Goal: Check status: Check status

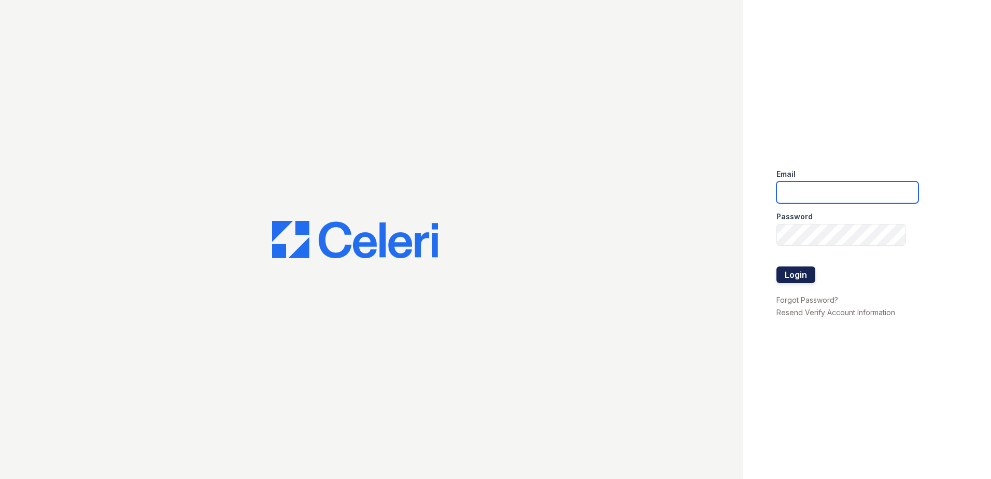
type input "kpartee@trinity-pm.com"
click at [790, 270] on button "Login" at bounding box center [795, 274] width 39 height 17
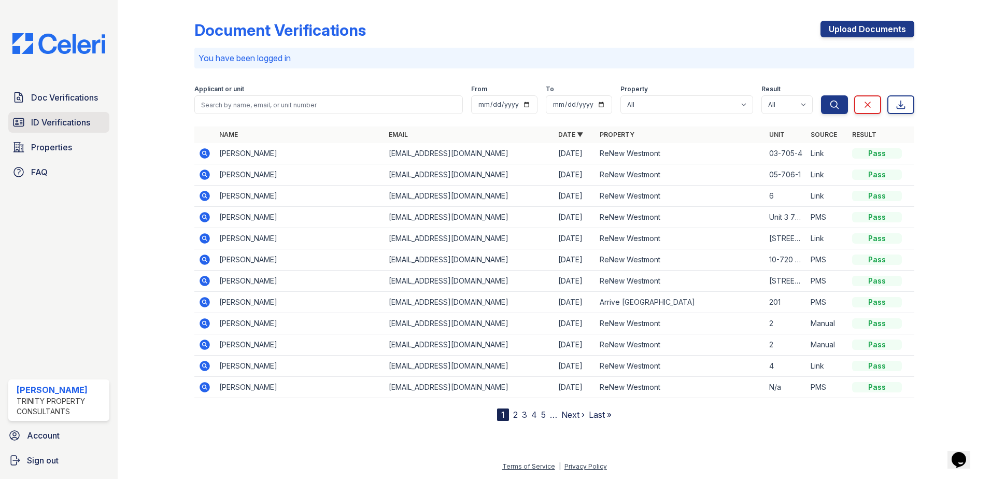
click at [76, 124] on span "ID Verifications" at bounding box center [60, 122] width 59 height 12
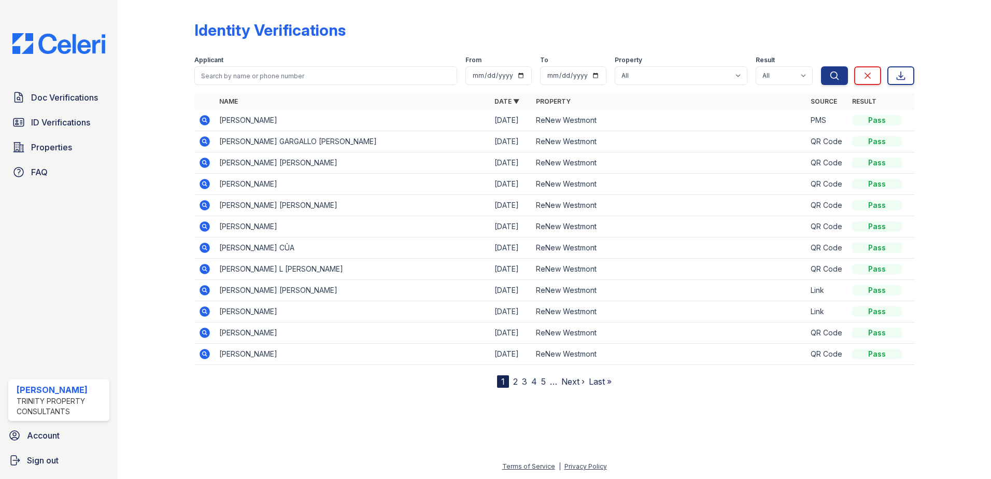
click at [202, 310] on icon at bounding box center [205, 311] width 10 height 10
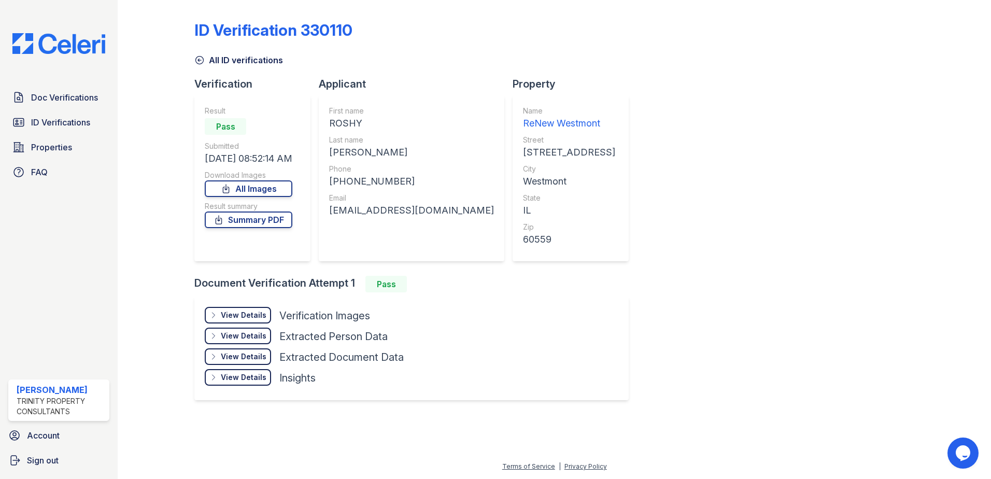
click at [259, 320] on div "View Details" at bounding box center [244, 315] width 46 height 10
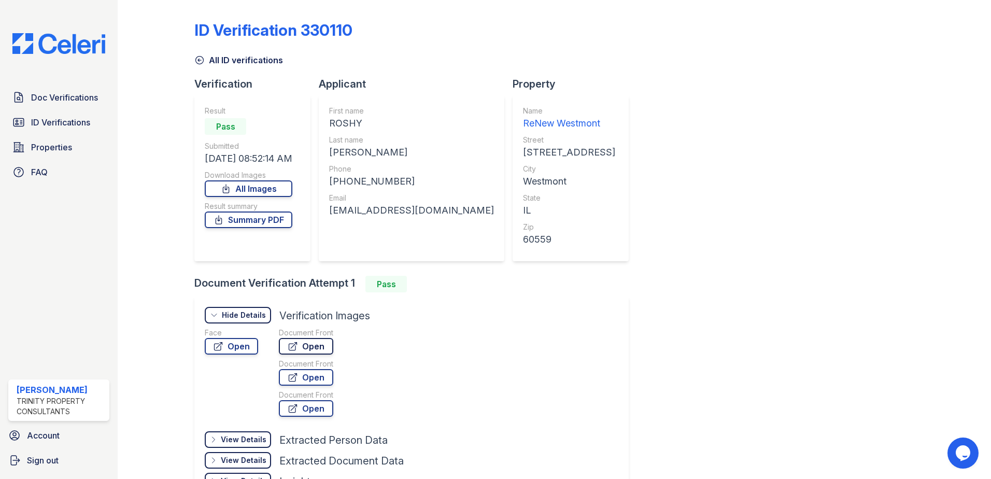
click at [318, 347] on link "Open" at bounding box center [306, 346] width 54 height 17
click at [84, 100] on span "Doc Verifications" at bounding box center [64, 97] width 67 height 12
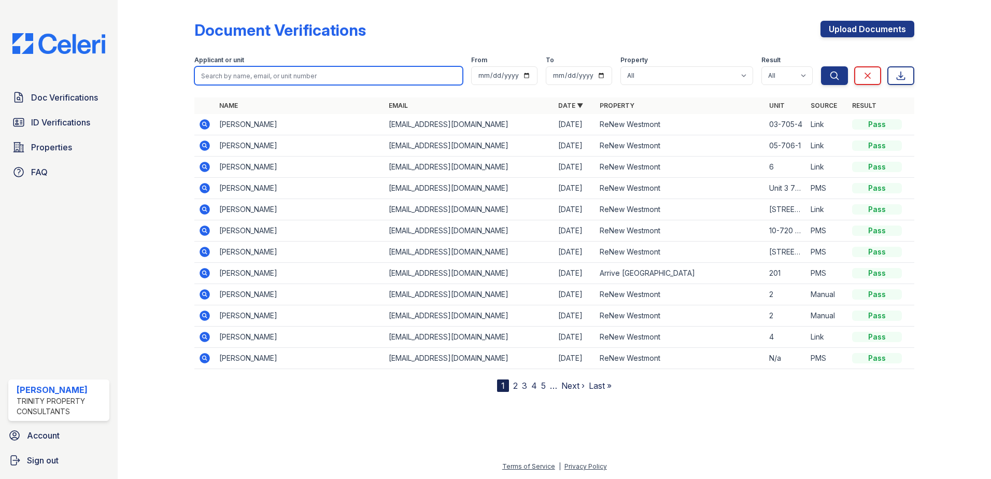
click at [342, 78] on input "search" at bounding box center [328, 75] width 268 height 19
type input "akhila"
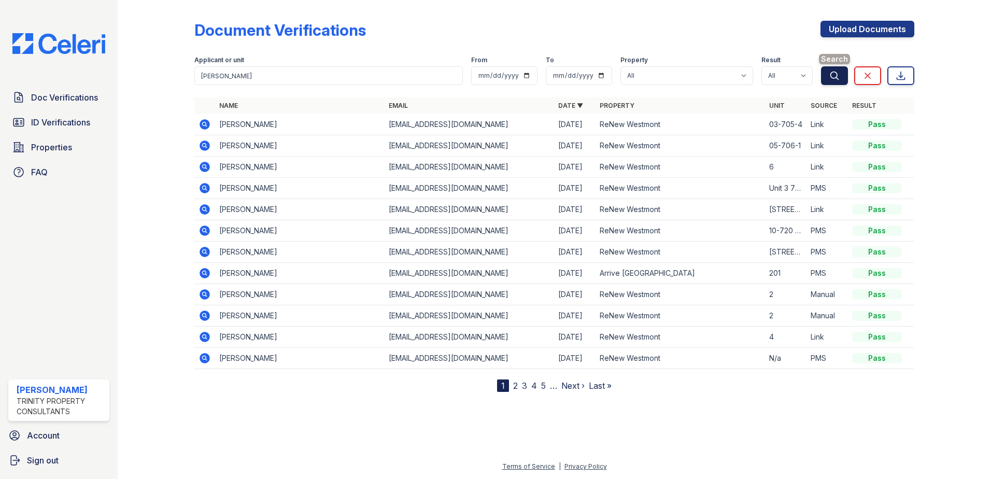
click at [825, 76] on button "Search" at bounding box center [834, 75] width 27 height 19
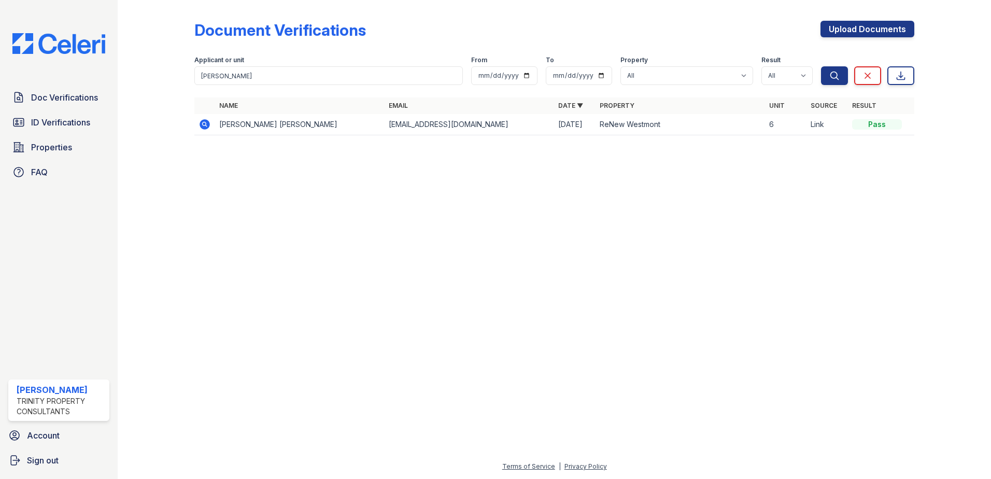
click at [208, 126] on icon at bounding box center [205, 124] width 10 height 10
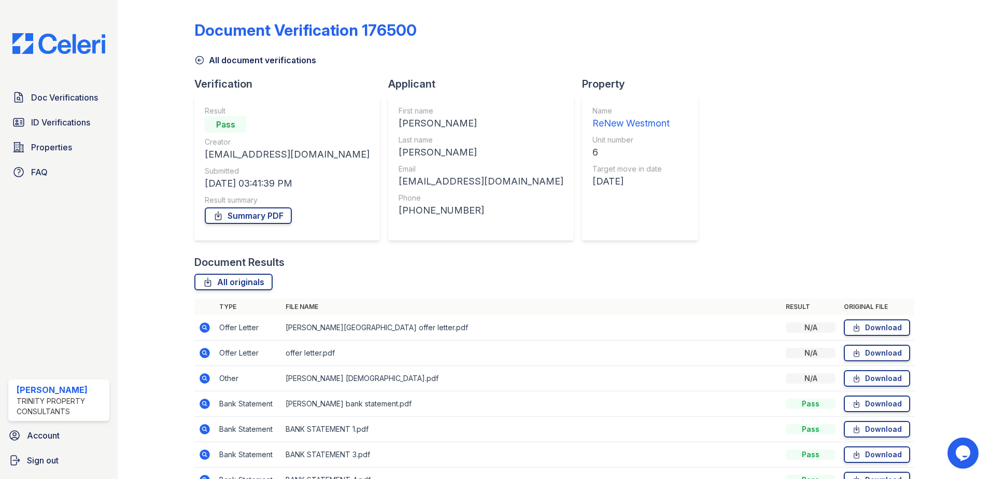
click at [244, 218] on link "Summary PDF" at bounding box center [248, 215] width 87 height 17
click at [50, 126] on span "ID Verifications" at bounding box center [60, 122] width 59 height 12
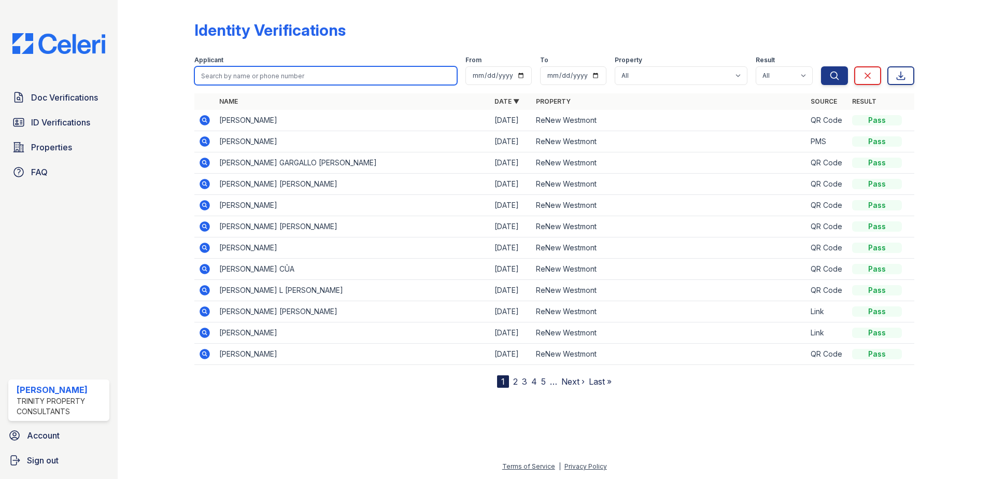
click at [265, 77] on input "search" at bounding box center [325, 75] width 263 height 19
type input "akhila"
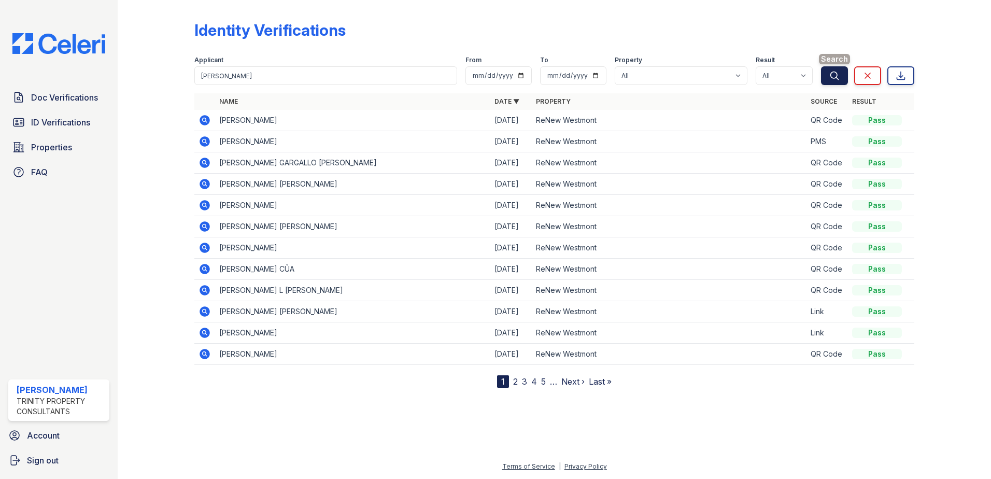
click at [833, 76] on icon "submit" at bounding box center [834, 75] width 10 height 10
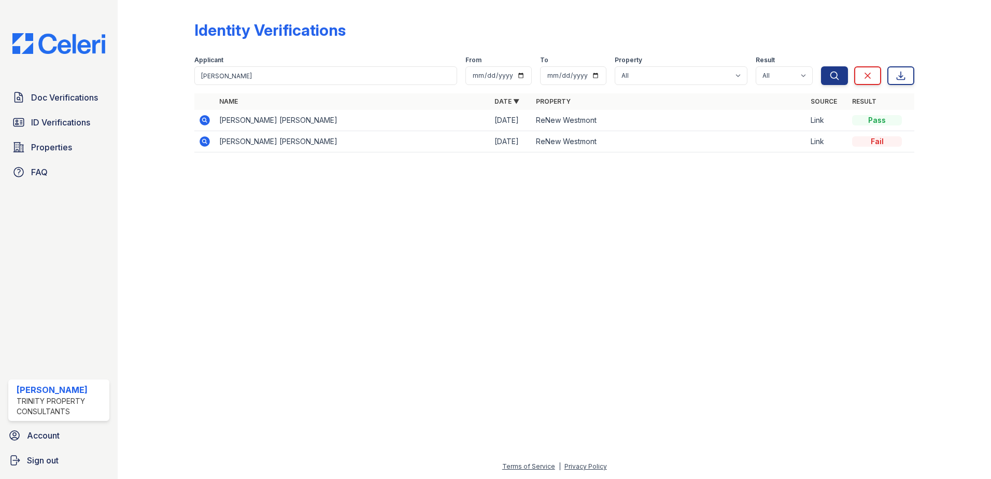
click at [204, 120] on icon at bounding box center [204, 119] width 3 height 3
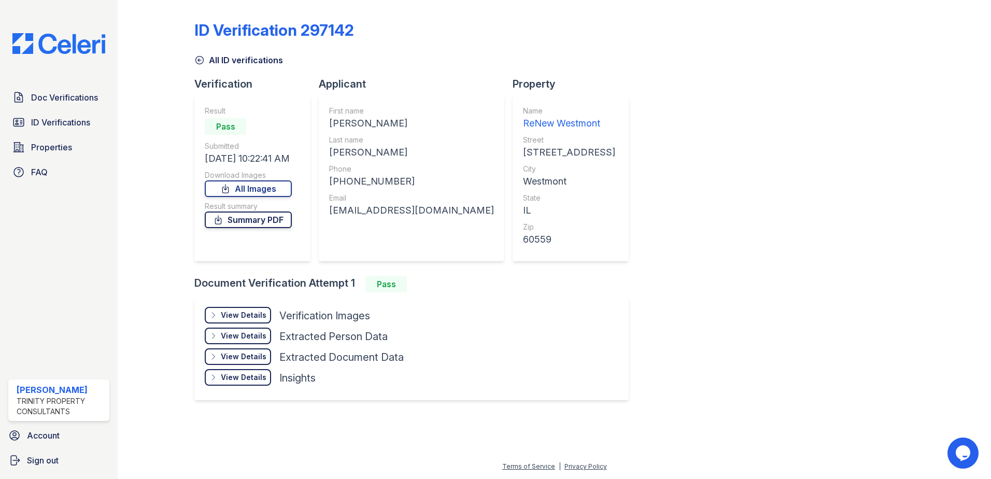
click at [236, 221] on link "Summary PDF" at bounding box center [248, 219] width 87 height 17
drag, startPoint x: 245, startPoint y: 313, endPoint x: 254, endPoint y: 314, distance: 10.0
click at [245, 313] on div "View Details" at bounding box center [244, 315] width 46 height 10
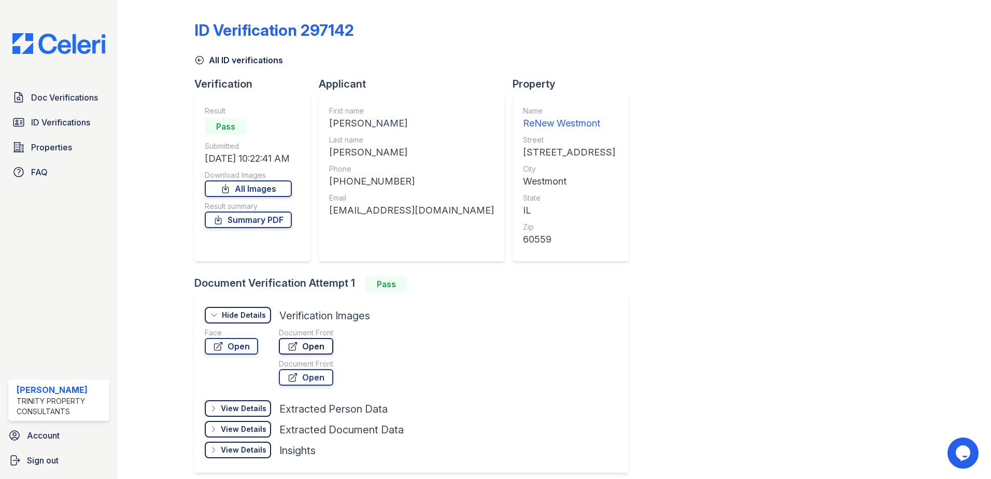
click at [306, 345] on link "Open" at bounding box center [306, 346] width 54 height 17
click at [229, 62] on link "All ID verifications" at bounding box center [238, 60] width 89 height 12
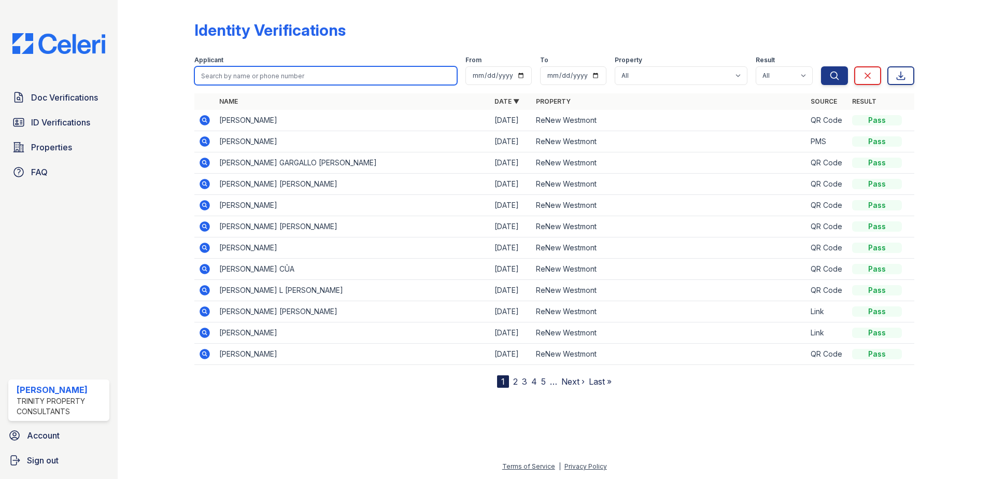
click at [261, 72] on input "search" at bounding box center [325, 75] width 263 height 19
type input "rahul"
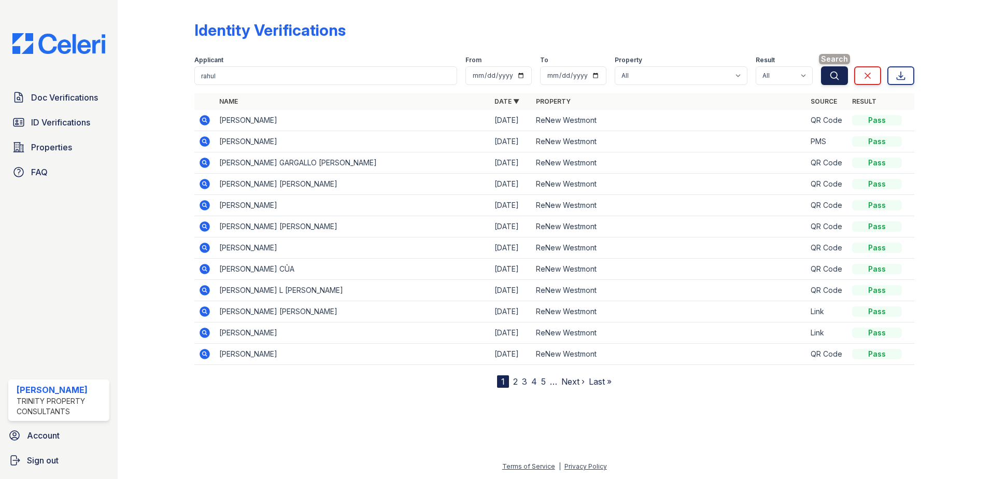
click at [837, 75] on icon "submit" at bounding box center [835, 76] width 8 height 8
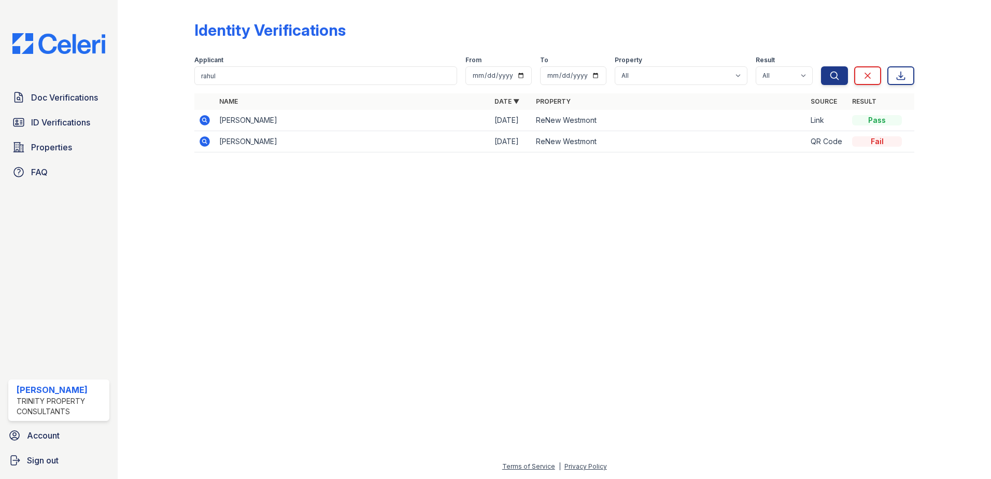
click at [202, 117] on icon at bounding box center [205, 120] width 10 height 10
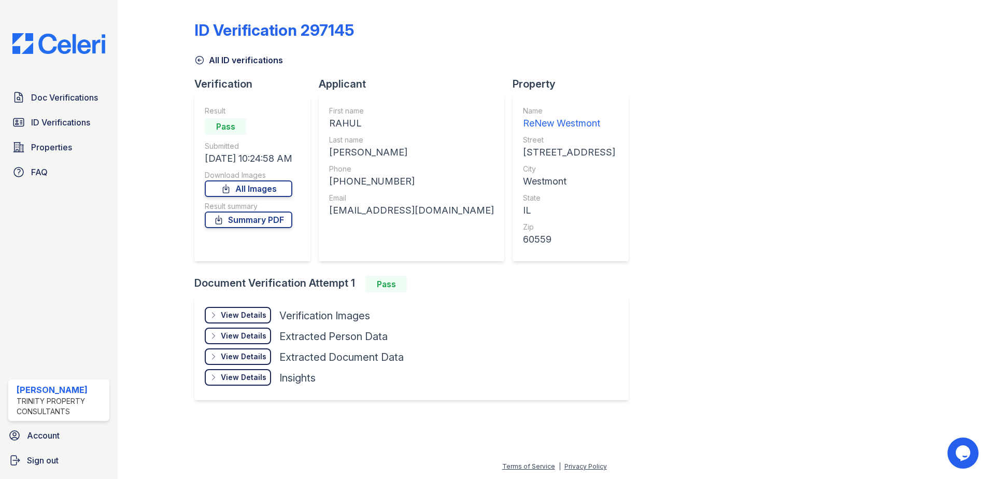
click at [239, 316] on div "View Details" at bounding box center [244, 315] width 46 height 10
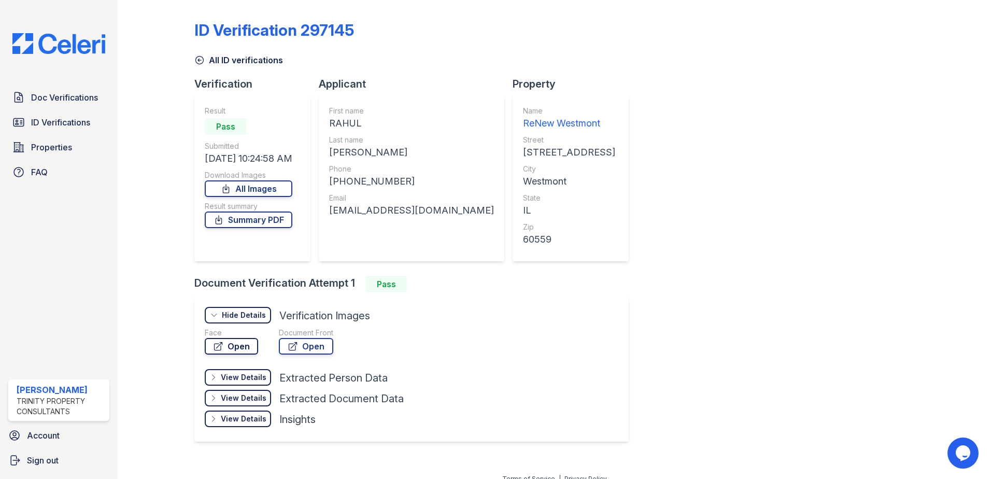
click at [236, 342] on link "Open" at bounding box center [231, 346] width 53 height 17
